Goal: Task Accomplishment & Management: Manage account settings

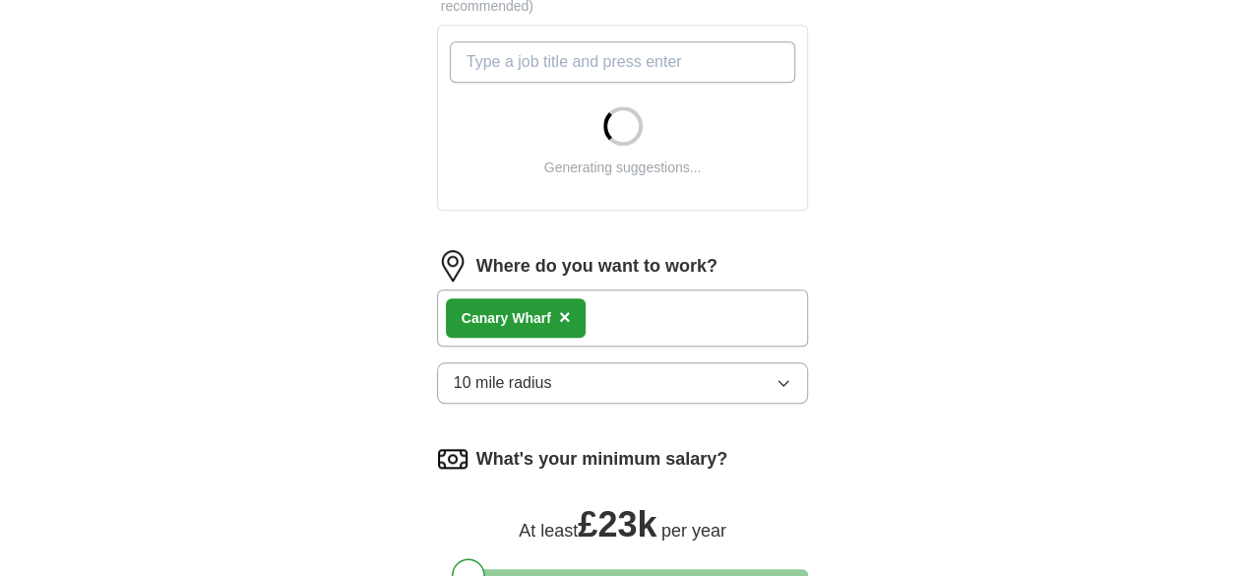
scroll to position [1127, 0]
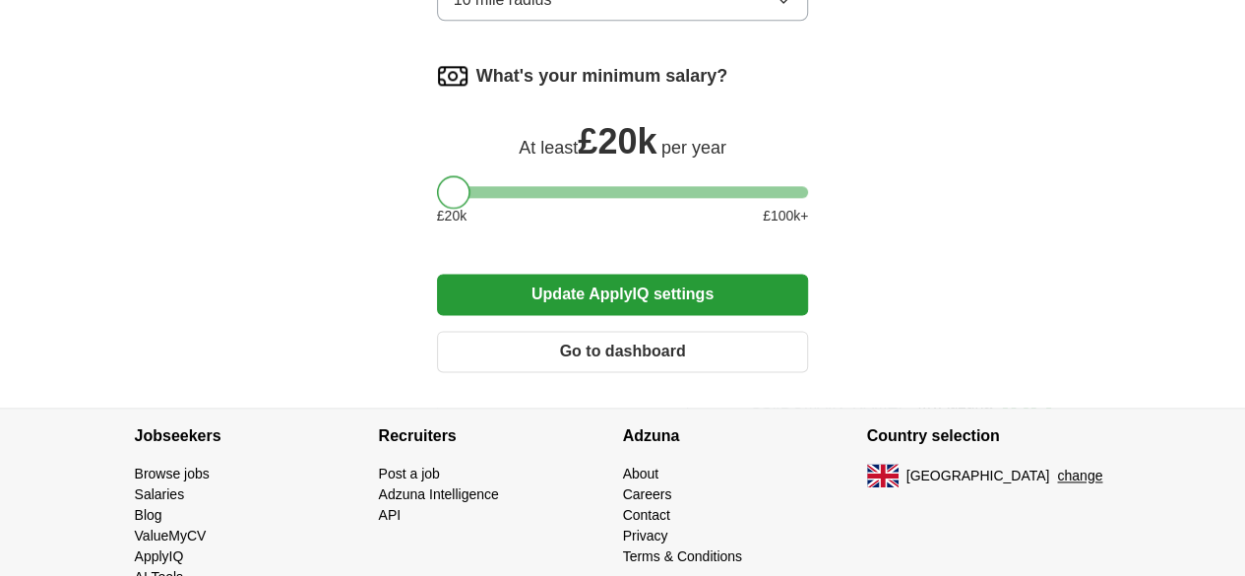
drag, startPoint x: 436, startPoint y: 137, endPoint x: 383, endPoint y: 134, distance: 53.2
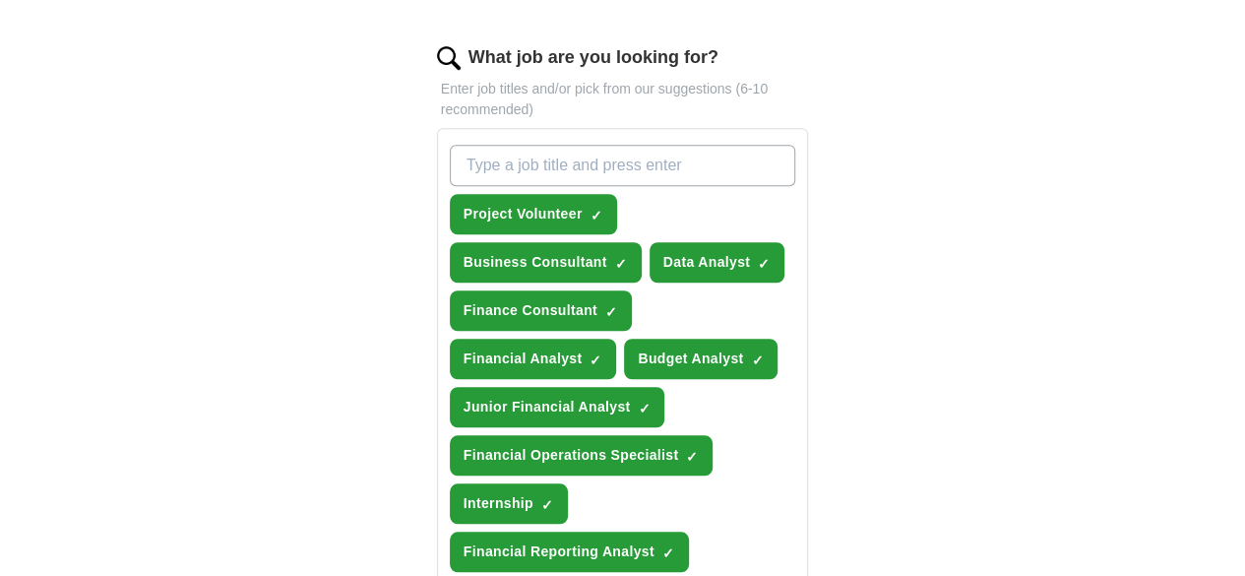
scroll to position [638, 0]
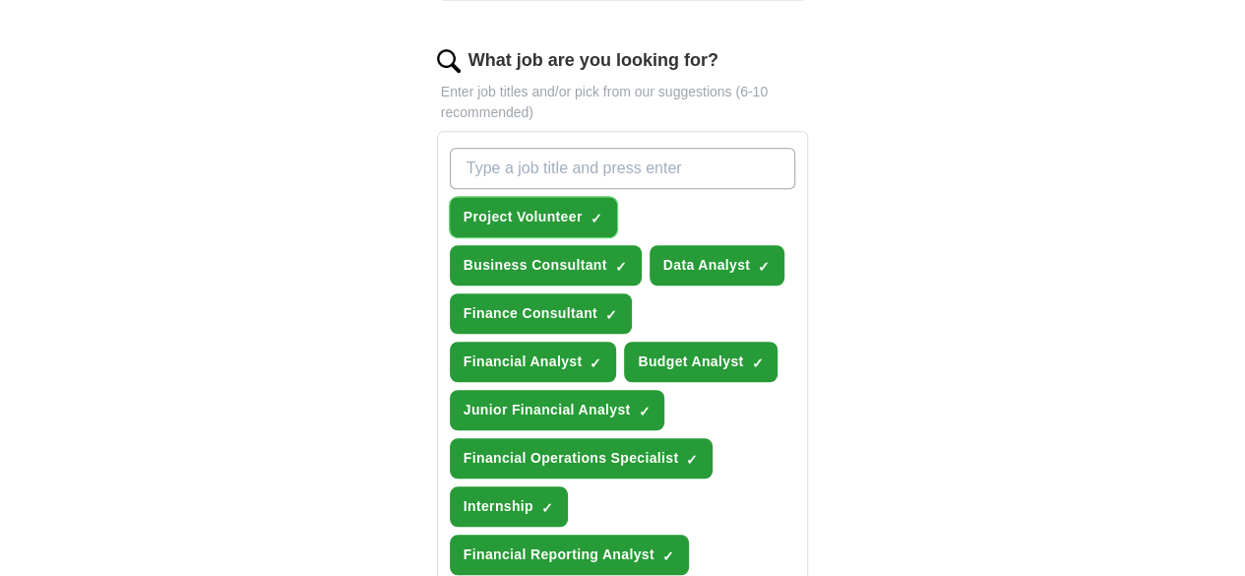
click at [0, 0] on span "×" at bounding box center [0, 0] width 0 height 0
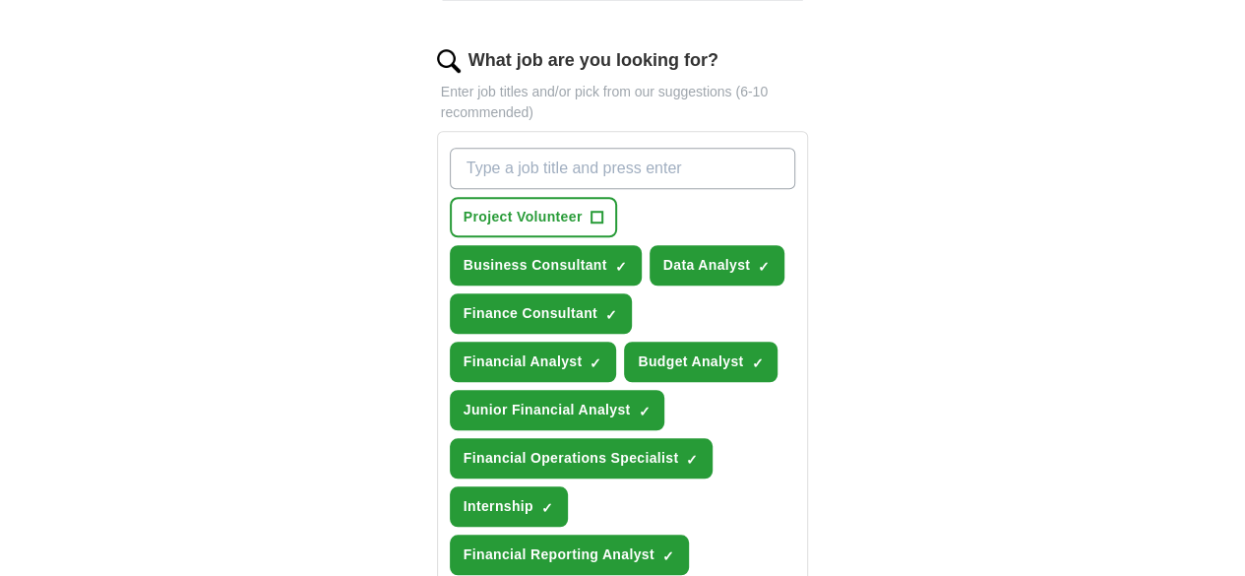
click at [548, 148] on input "What job are you looking for?" at bounding box center [623, 168] width 346 height 41
type input "junior data analyst"
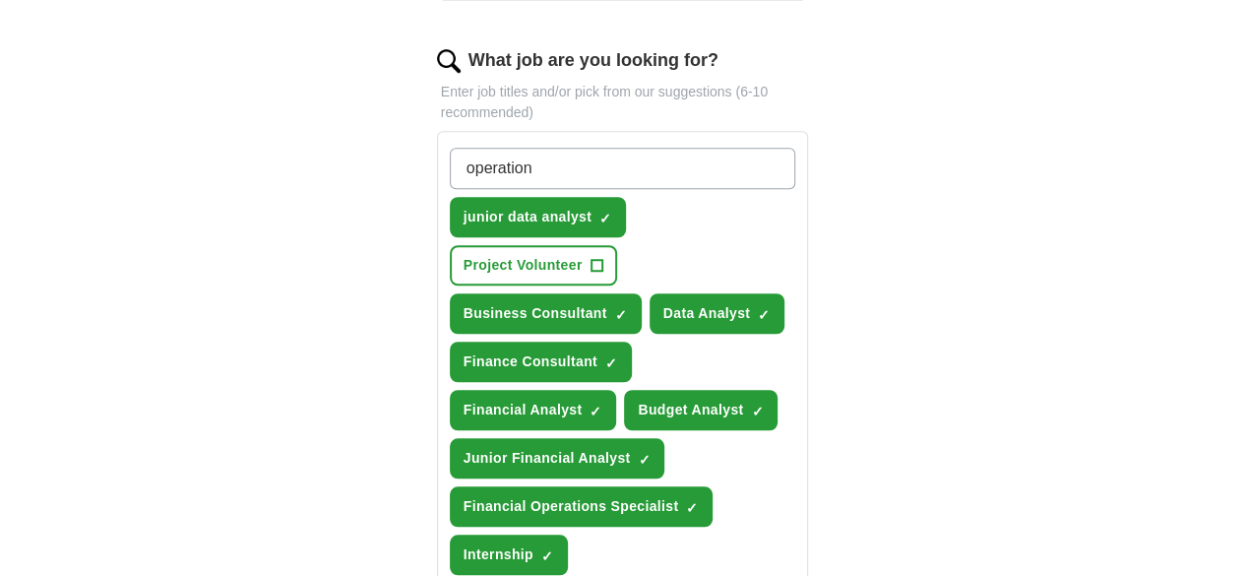
type input "operations"
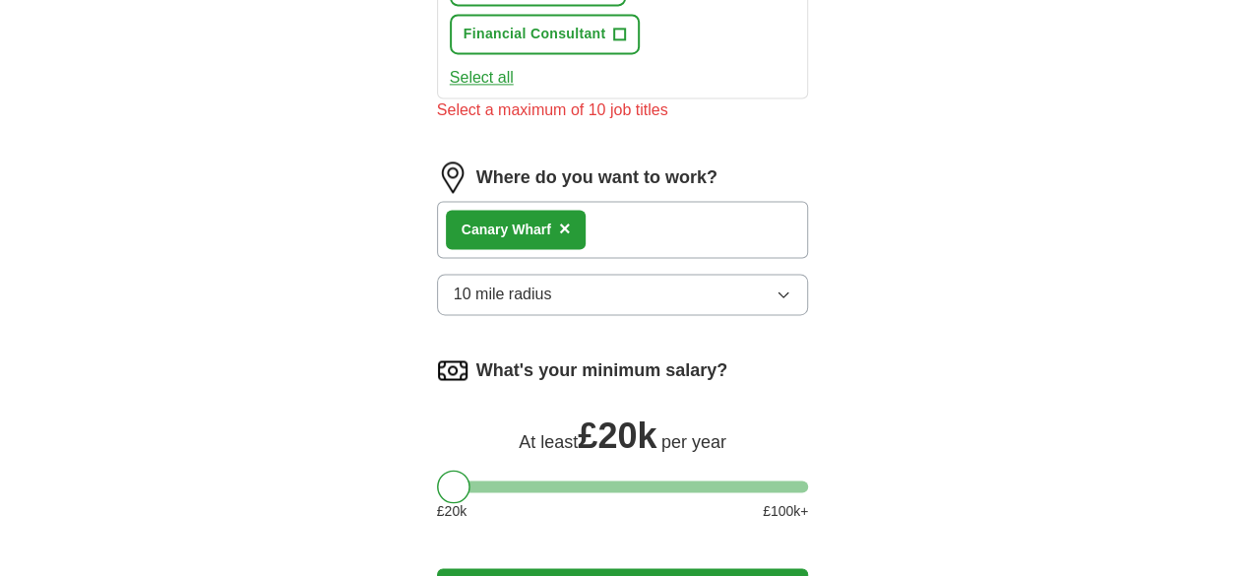
scroll to position [1423, 0]
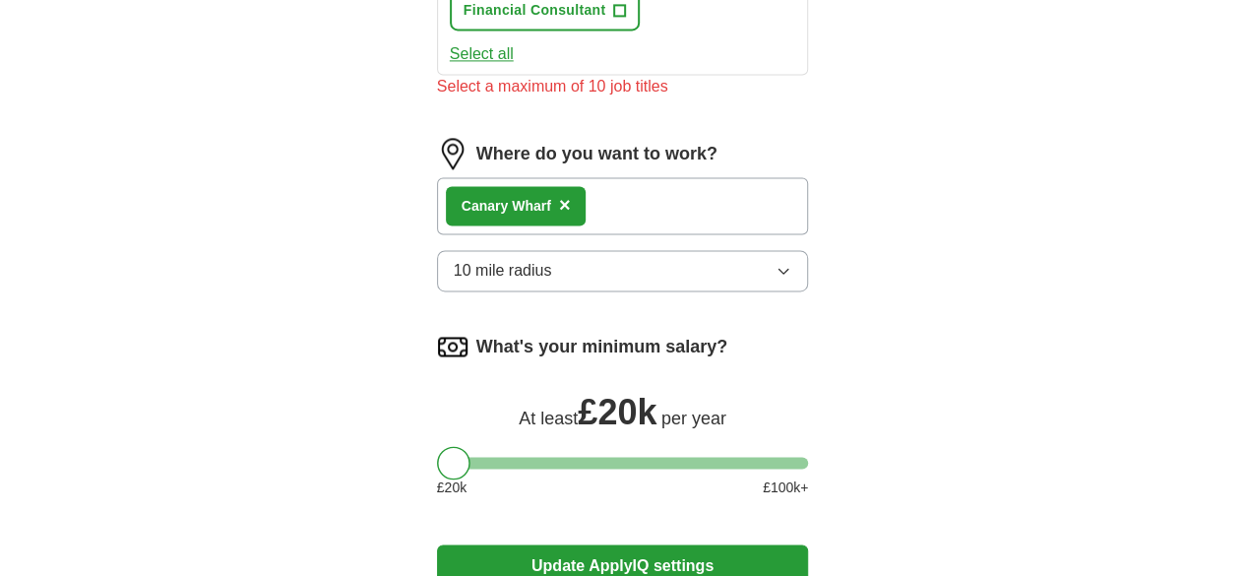
click at [710, 544] on button "Update ApplyIQ settings" at bounding box center [623, 564] width 372 height 41
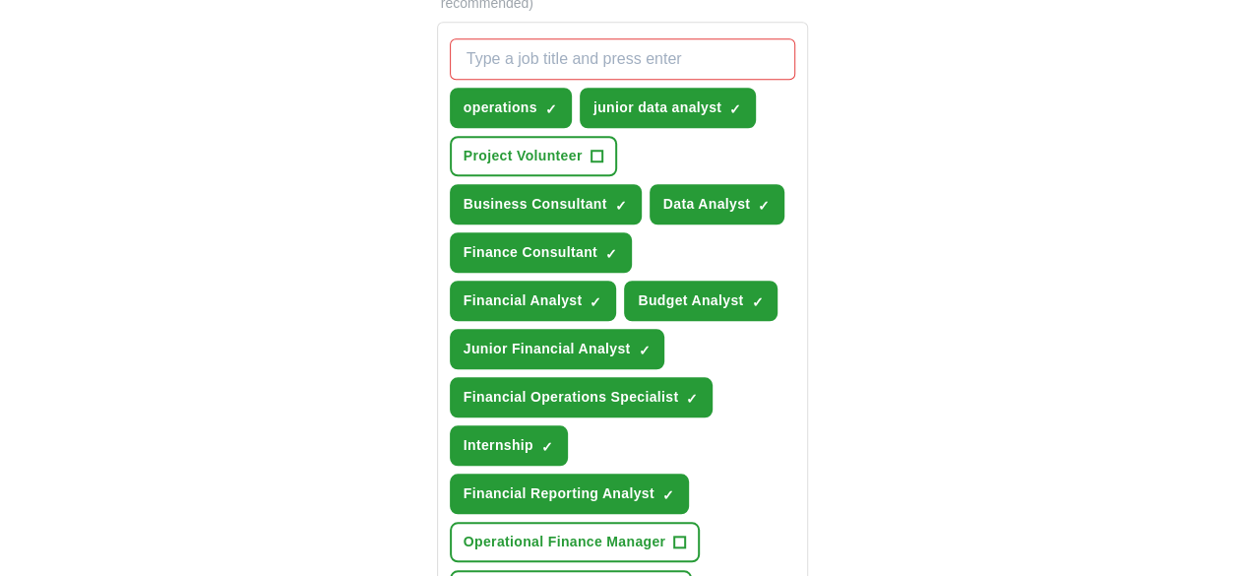
scroll to position [741, 0]
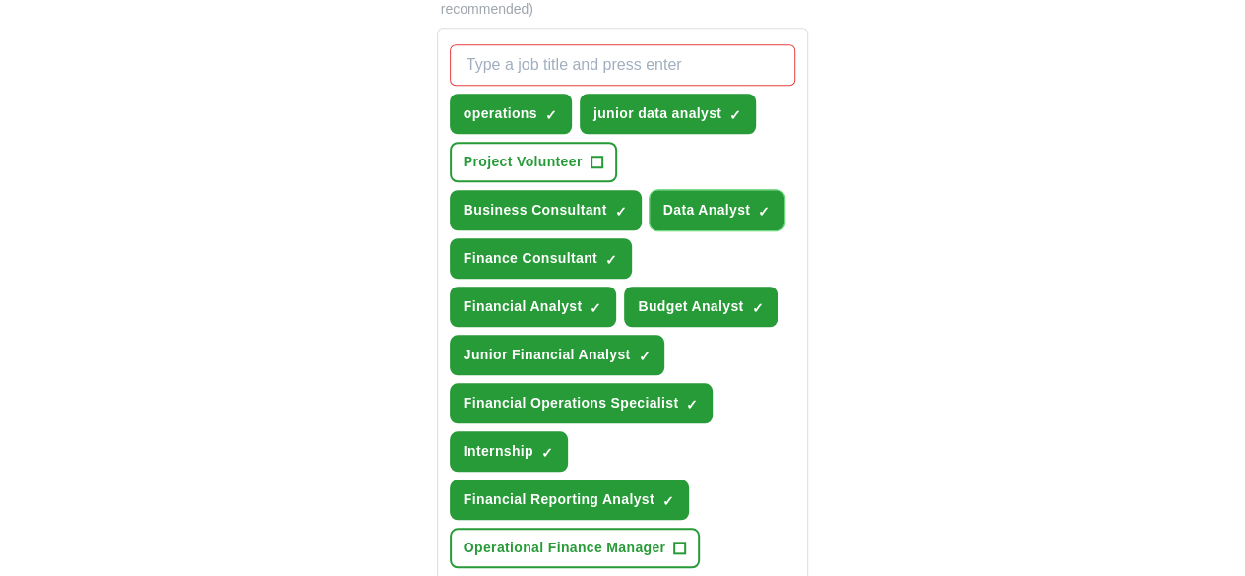
click at [0, 0] on span "×" at bounding box center [0, 0] width 0 height 0
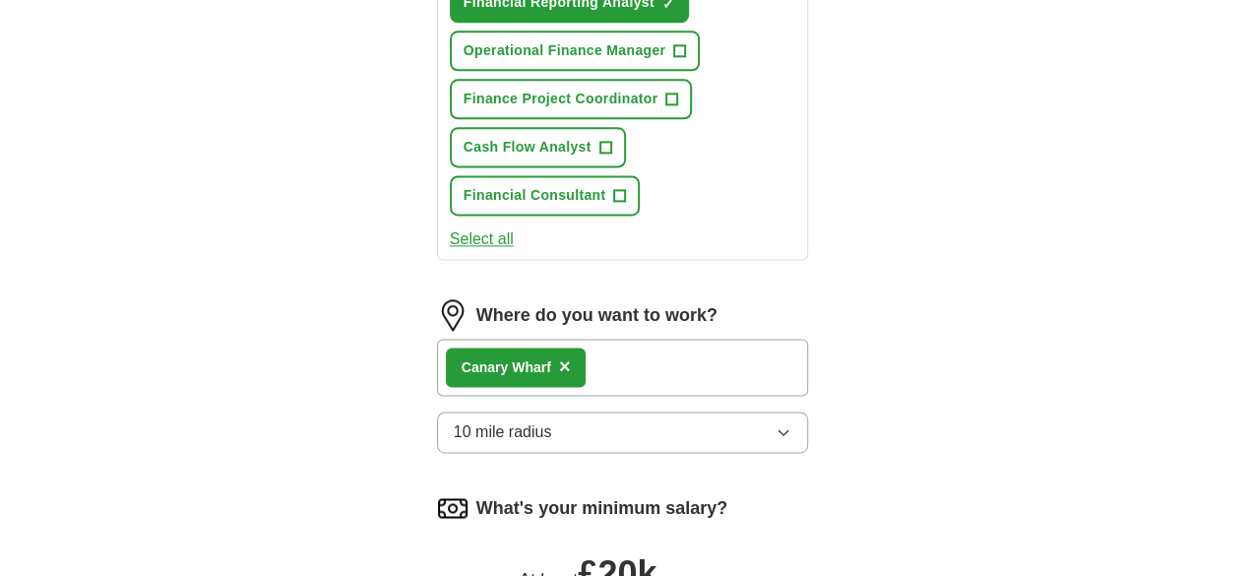
scroll to position [1525, 0]
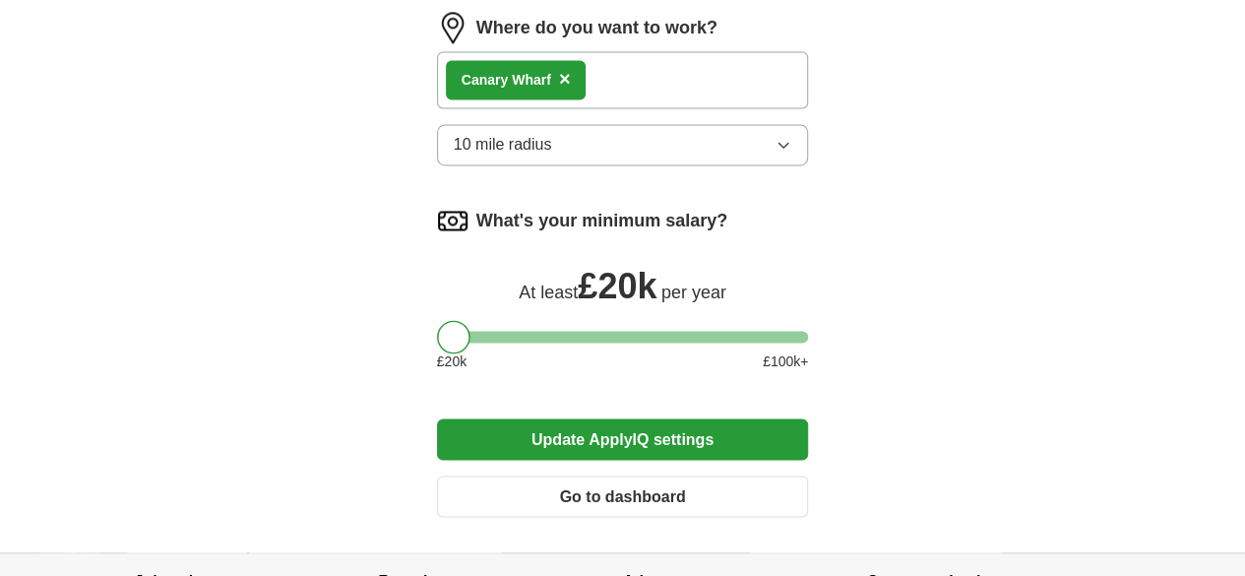
click at [809, 418] on button "Update ApplyIQ settings" at bounding box center [623, 438] width 372 height 41
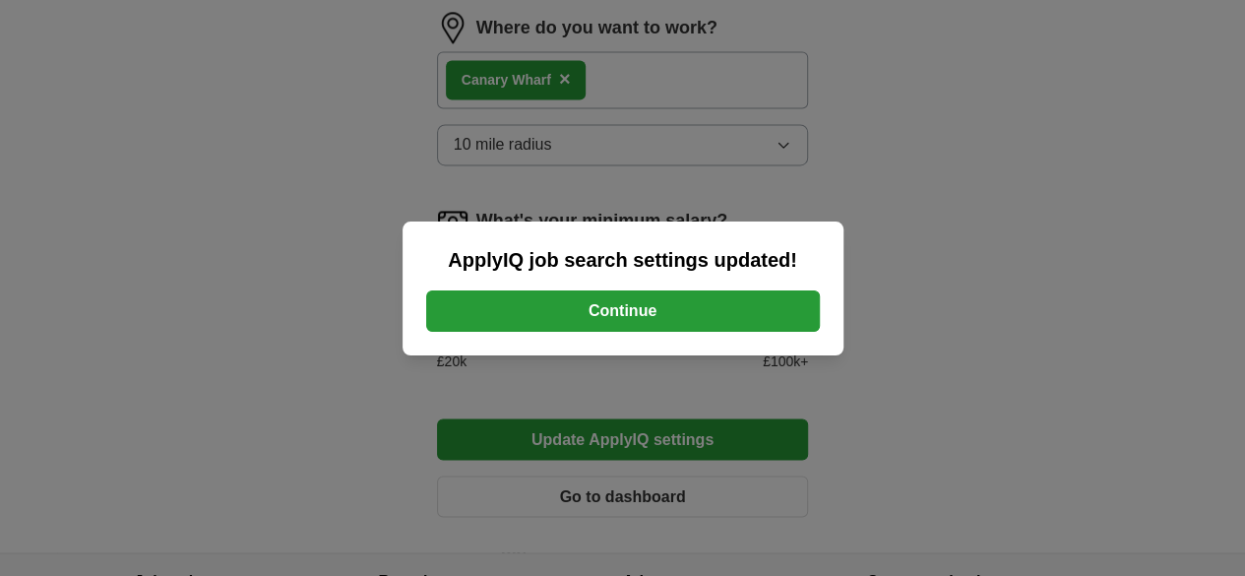
click at [778, 288] on div "ApplyIQ job search settings updated! Continue" at bounding box center [623, 288] width 441 height 134
click at [776, 298] on button "Continue" at bounding box center [623, 310] width 394 height 41
